Goal: Find specific page/section: Find specific page/section

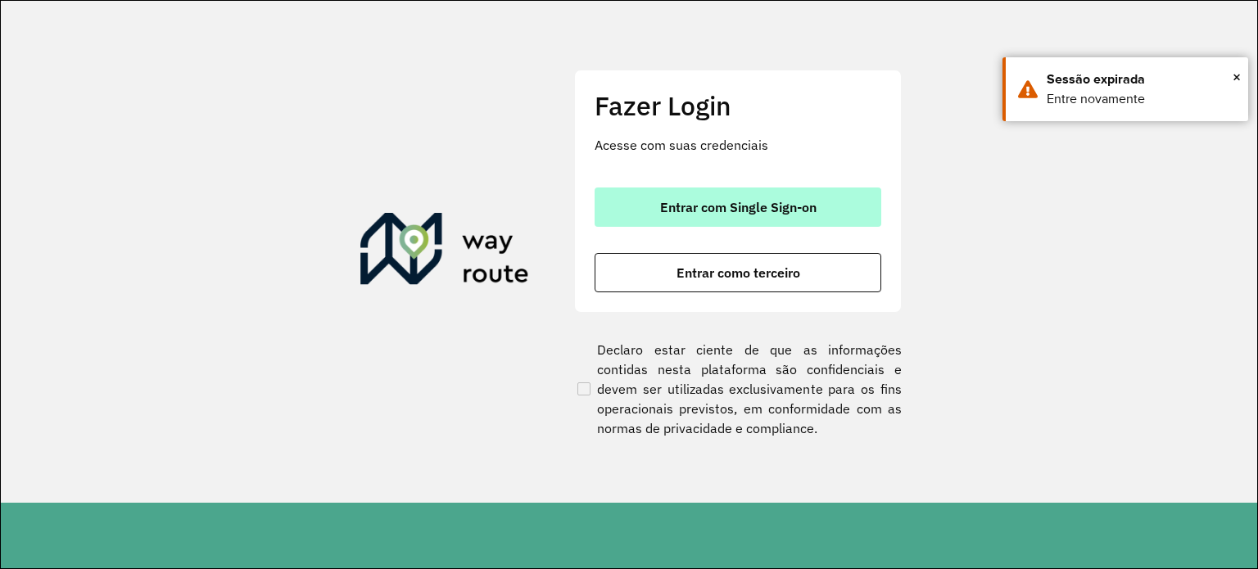
click at [714, 201] on span "Entrar com Single Sign-on" at bounding box center [738, 207] width 156 height 13
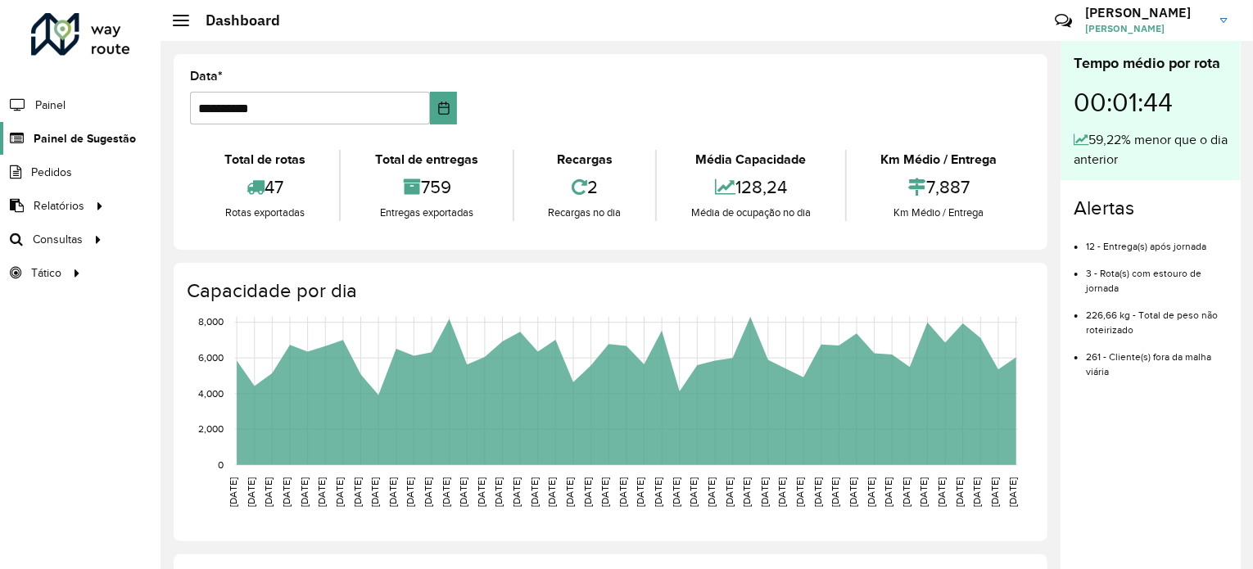
click at [83, 138] on span "Painel de Sugestão" at bounding box center [85, 138] width 102 height 17
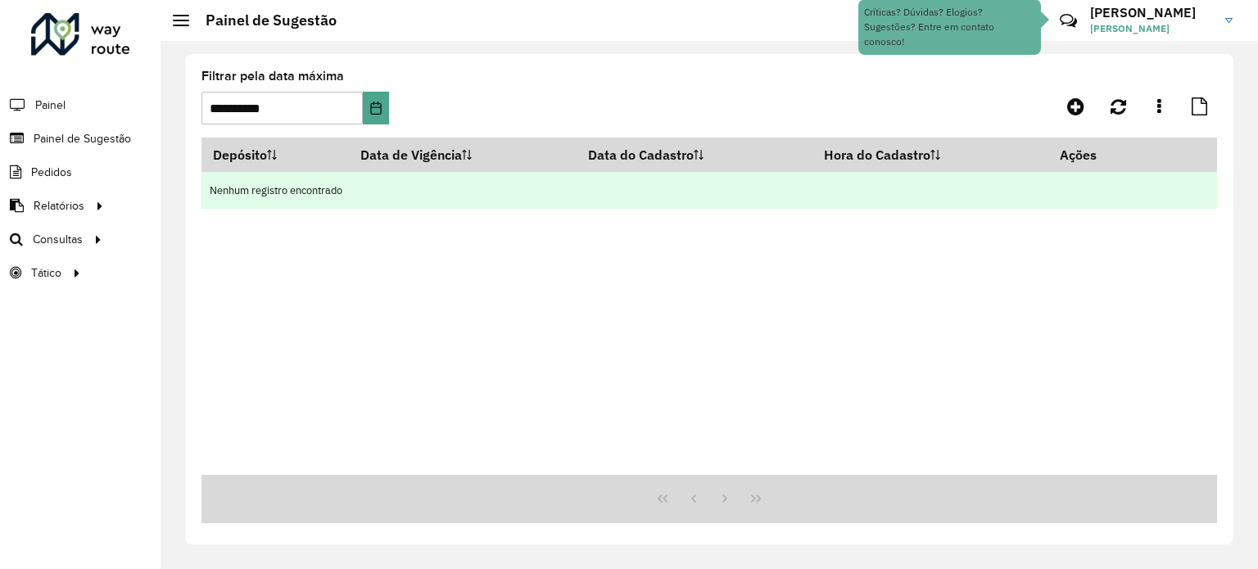
click at [589, 194] on td "Nenhum registro encontrado" at bounding box center [710, 190] width 1016 height 37
